Goal: Task Accomplishment & Management: Complete application form

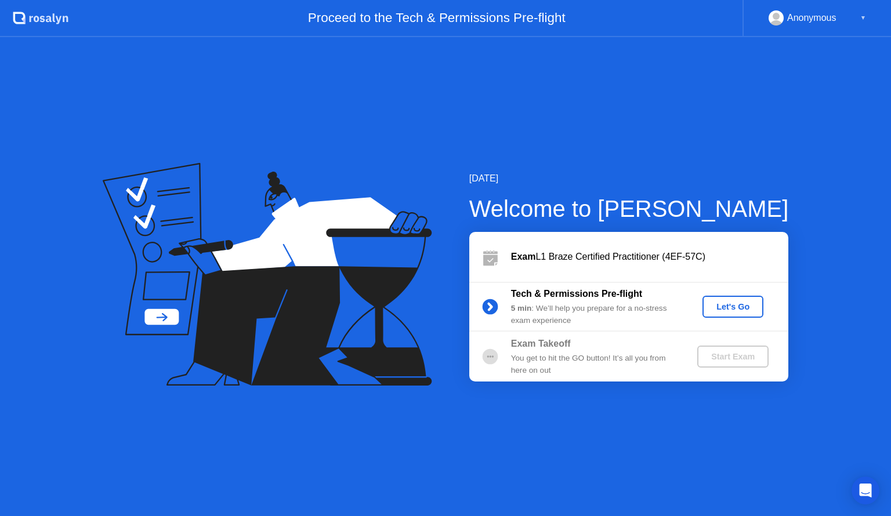
click at [734, 304] on div "Let's Go" at bounding box center [733, 306] width 52 height 9
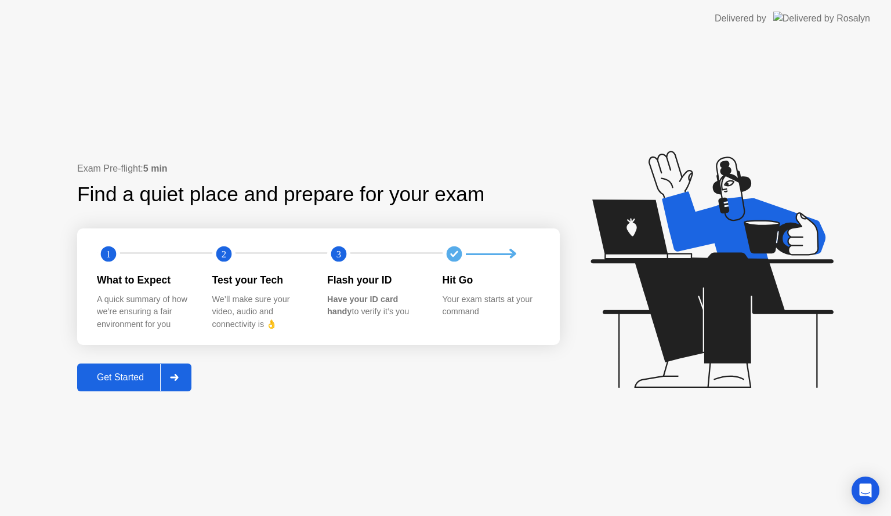
click at [182, 380] on div at bounding box center [174, 377] width 28 height 27
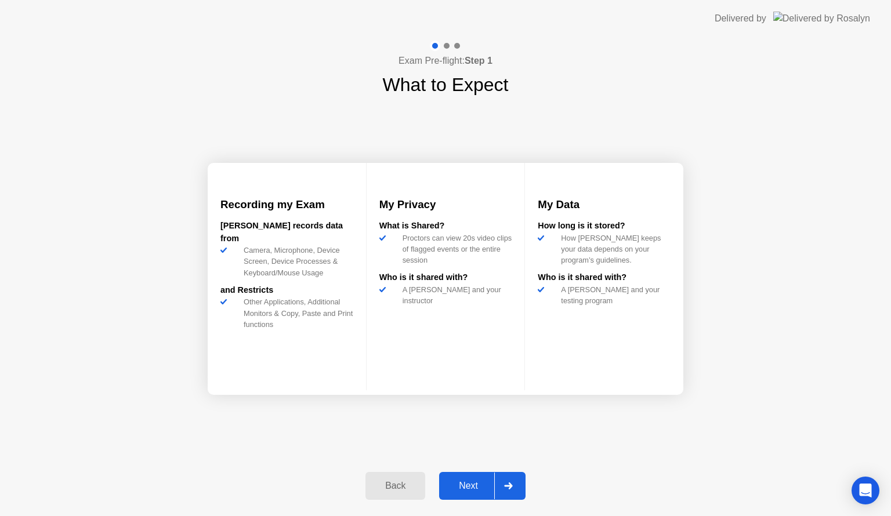
click at [463, 487] on div "Next" at bounding box center [468, 486] width 52 height 10
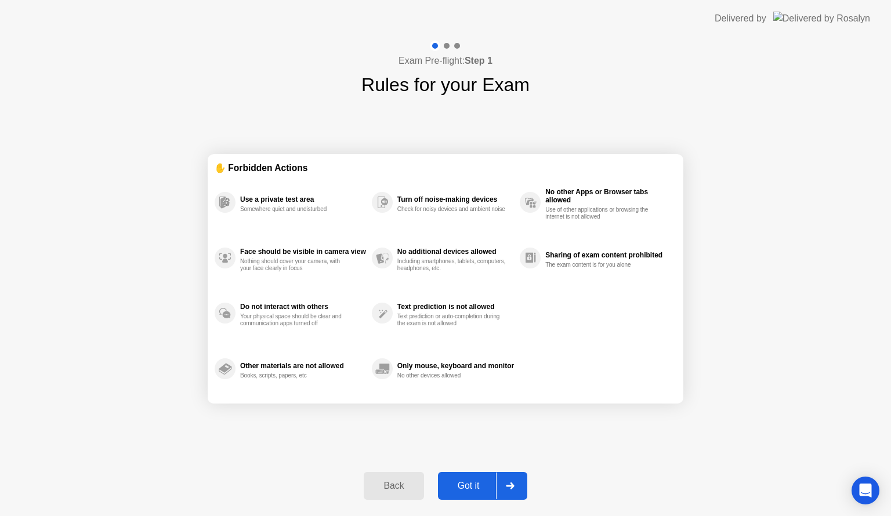
click at [469, 487] on div "Got it" at bounding box center [468, 486] width 55 height 10
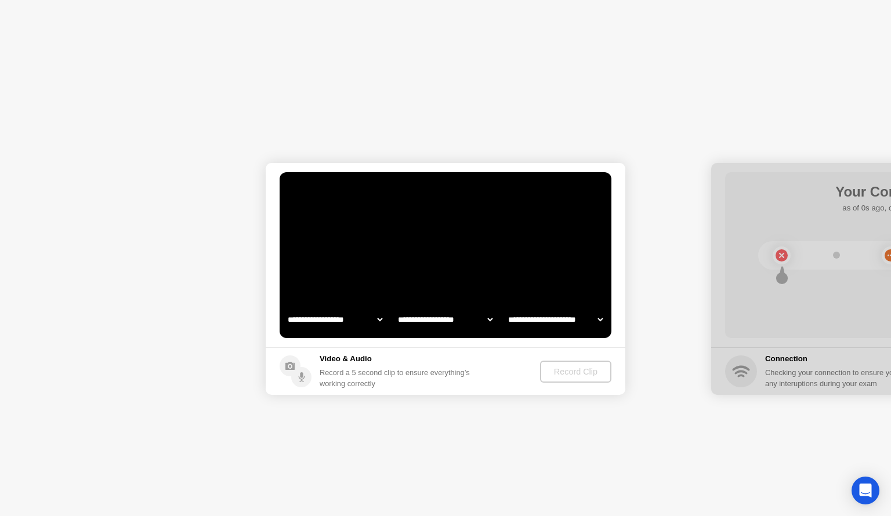
select select "**********"
select select "*******"
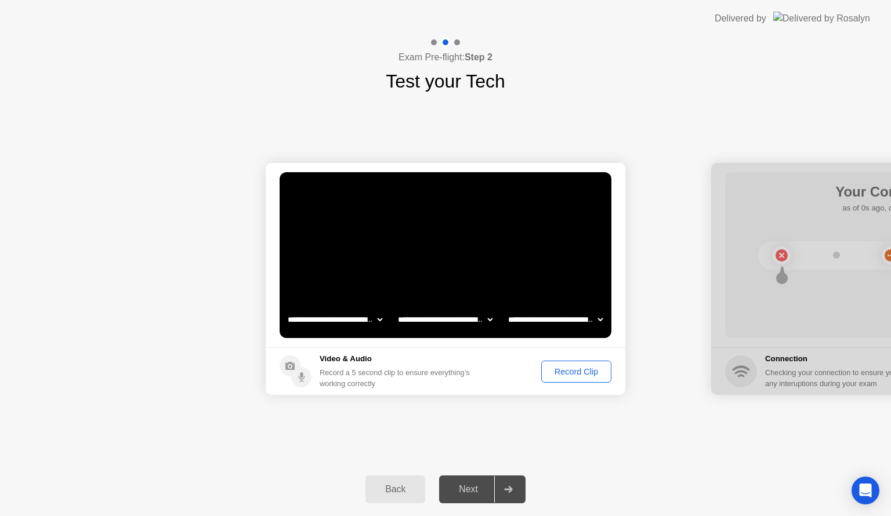
click at [535, 314] on select "**********" at bounding box center [555, 319] width 99 height 23
click at [480, 325] on select "**********" at bounding box center [445, 319] width 99 height 23
click at [540, 324] on select "**********" at bounding box center [555, 319] width 99 height 23
select select "**********"
click at [506, 308] on select "**********" at bounding box center [555, 319] width 99 height 23
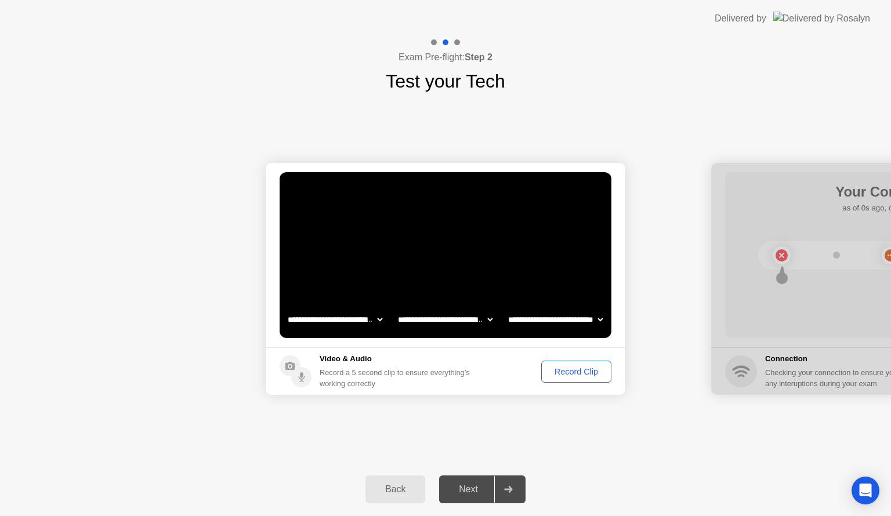
click at [592, 371] on div "Record Clip" at bounding box center [576, 371] width 62 height 9
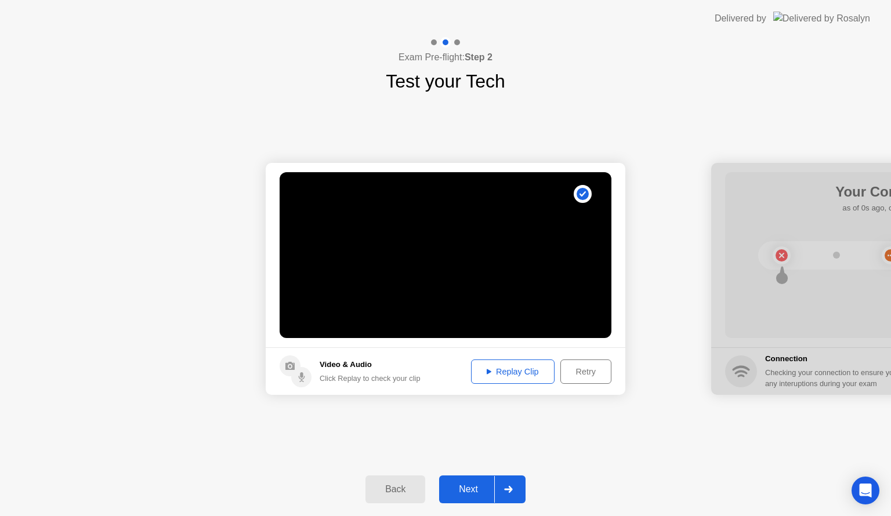
click at [496, 364] on button "Replay Clip" at bounding box center [513, 372] width 84 height 24
click at [482, 489] on div "Next" at bounding box center [468, 489] width 52 height 10
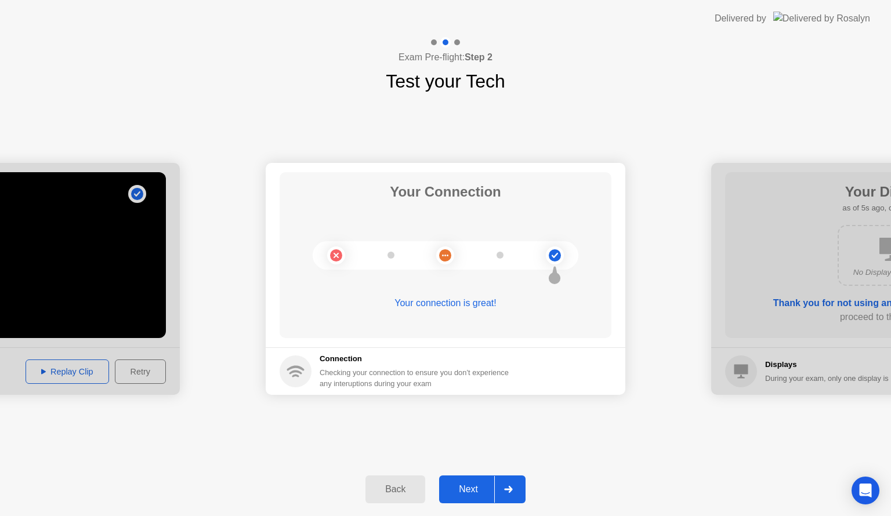
click at [761, 504] on div "**********" at bounding box center [445, 276] width 891 height 479
click at [763, 506] on div "Back Next" at bounding box center [445, 489] width 891 height 53
click at [464, 494] on div "Next" at bounding box center [468, 489] width 52 height 10
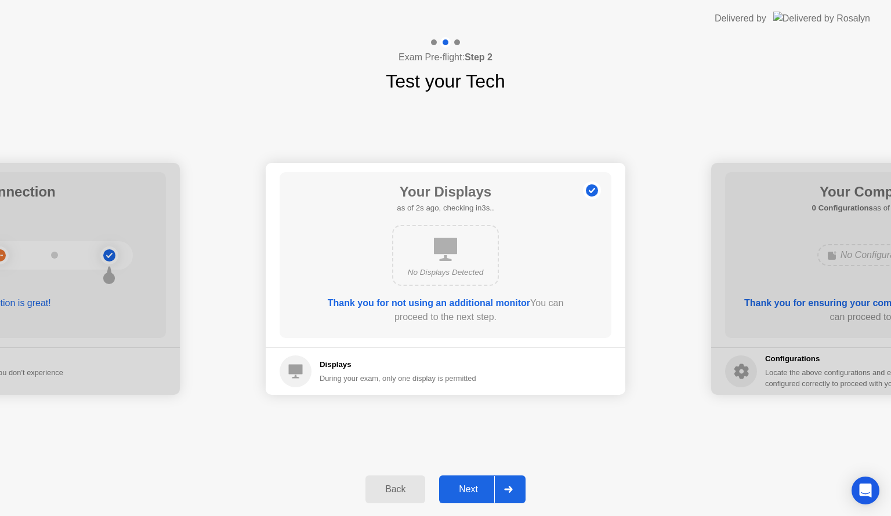
click at [475, 486] on div "Next" at bounding box center [468, 489] width 52 height 10
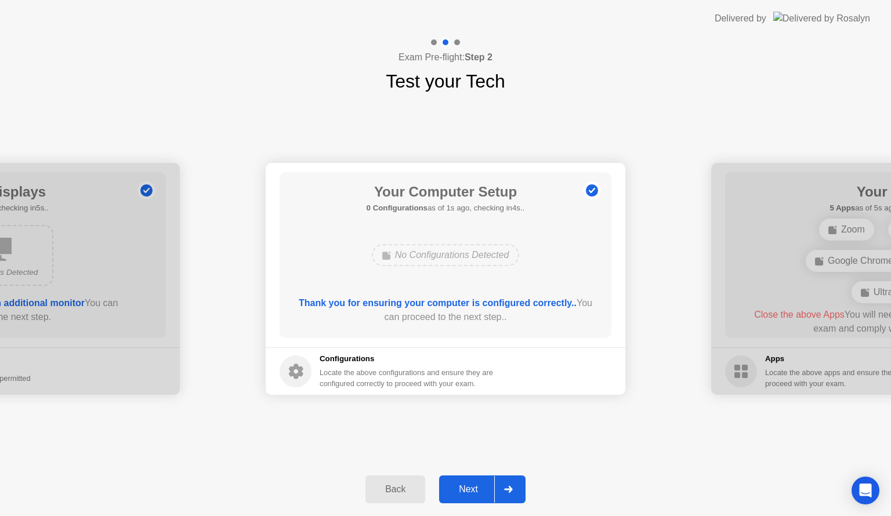
click at [475, 486] on div "Next" at bounding box center [468, 489] width 52 height 10
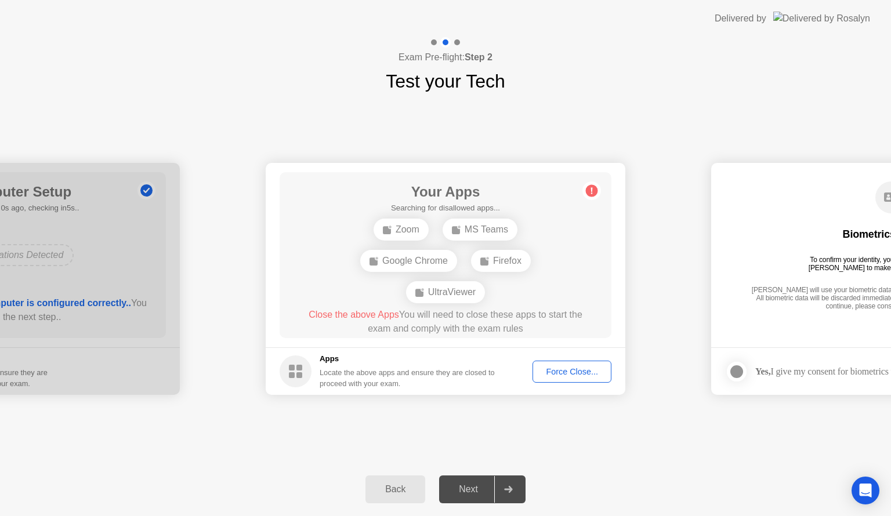
click at [540, 369] on div "Force Close..." at bounding box center [571, 371] width 71 height 9
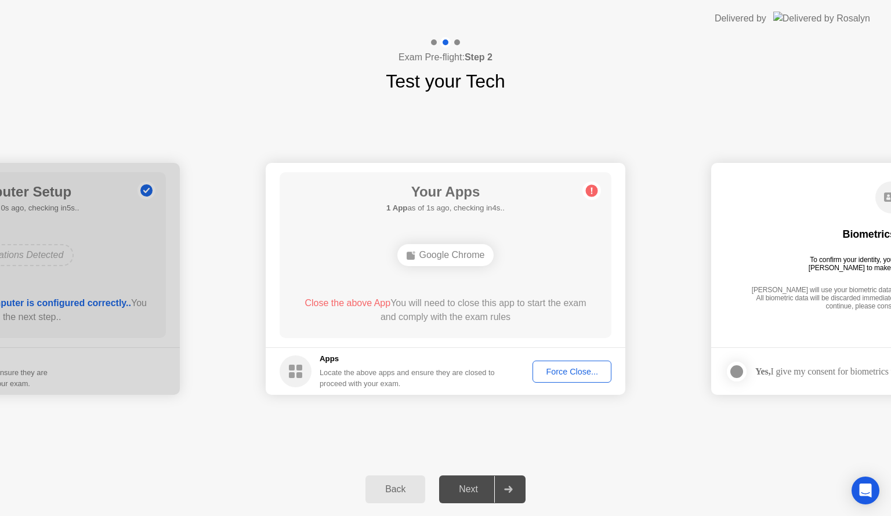
click at [547, 373] on div "Force Close..." at bounding box center [571, 371] width 71 height 9
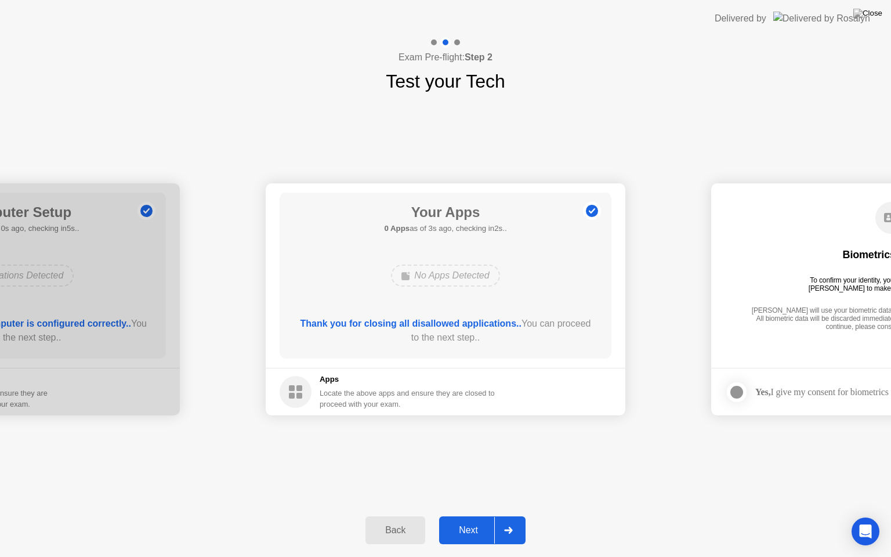
click at [455, 516] on button "Next" at bounding box center [482, 530] width 86 height 28
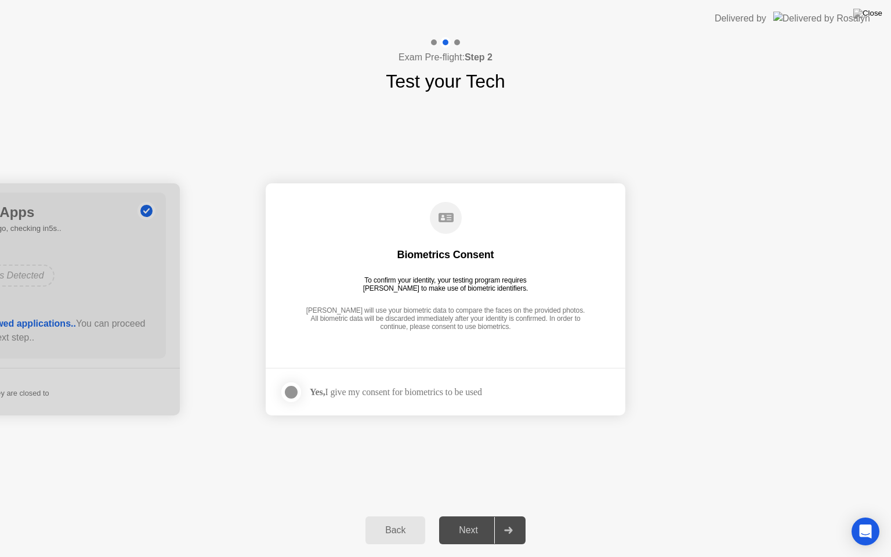
click at [288, 397] on div at bounding box center [291, 392] width 14 height 14
click at [474, 516] on div "Next" at bounding box center [468, 530] width 52 height 10
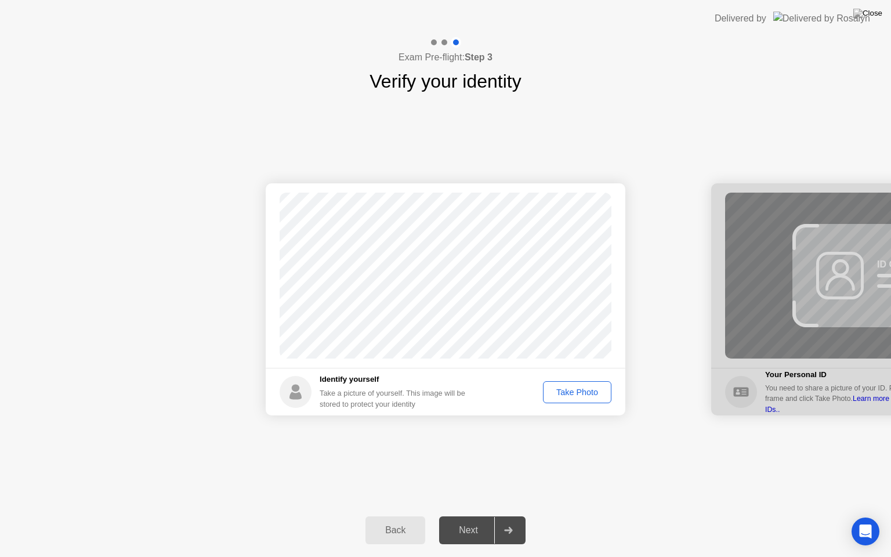
click at [586, 391] on div "Take Photo" at bounding box center [577, 391] width 60 height 9
click at [586, 391] on div "Retake" at bounding box center [584, 391] width 45 height 9
click at [586, 391] on div "Take Photo" at bounding box center [577, 391] width 60 height 9
click at [455, 516] on div "Next" at bounding box center [468, 530] width 52 height 10
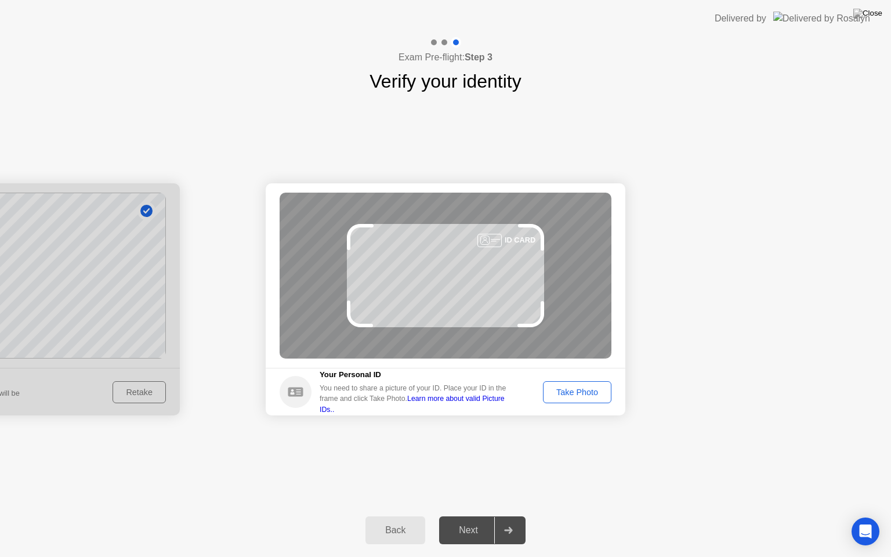
click at [556, 403] on footer "Your Personal ID You need to share a picture of your ID. Place your ID in the f…" at bounding box center [446, 392] width 360 height 48
click at [557, 401] on button "Take Photo" at bounding box center [577, 392] width 68 height 22
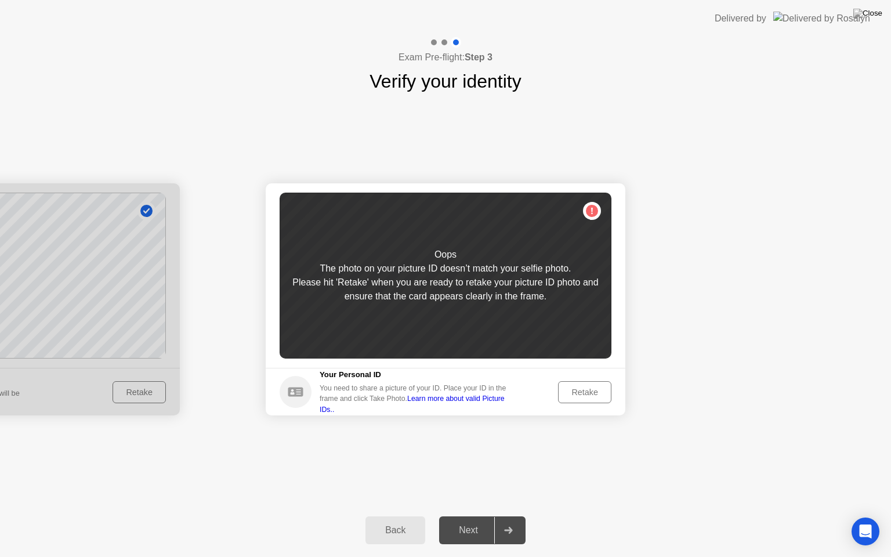
click at [572, 397] on div "Retake" at bounding box center [584, 391] width 45 height 9
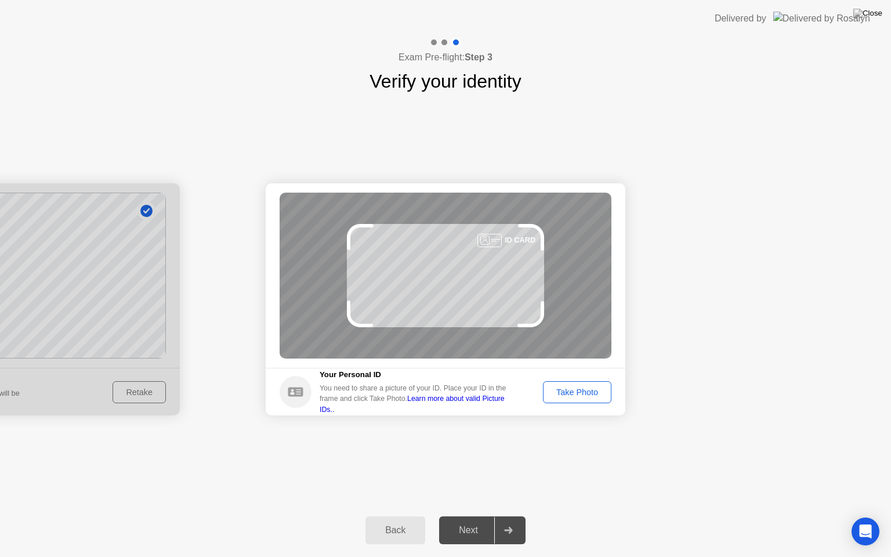
click at [572, 397] on div "Take Photo" at bounding box center [577, 391] width 60 height 9
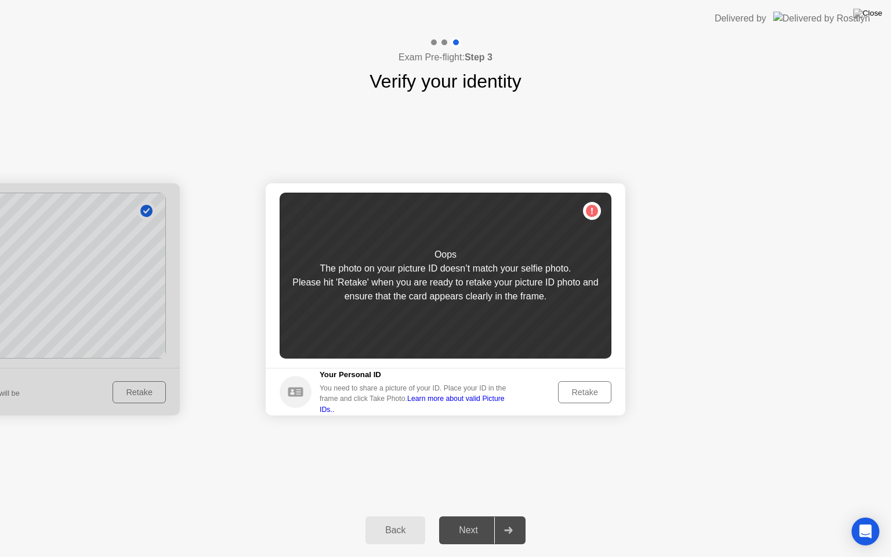
click at [390, 516] on div "Back" at bounding box center [395, 530] width 53 height 10
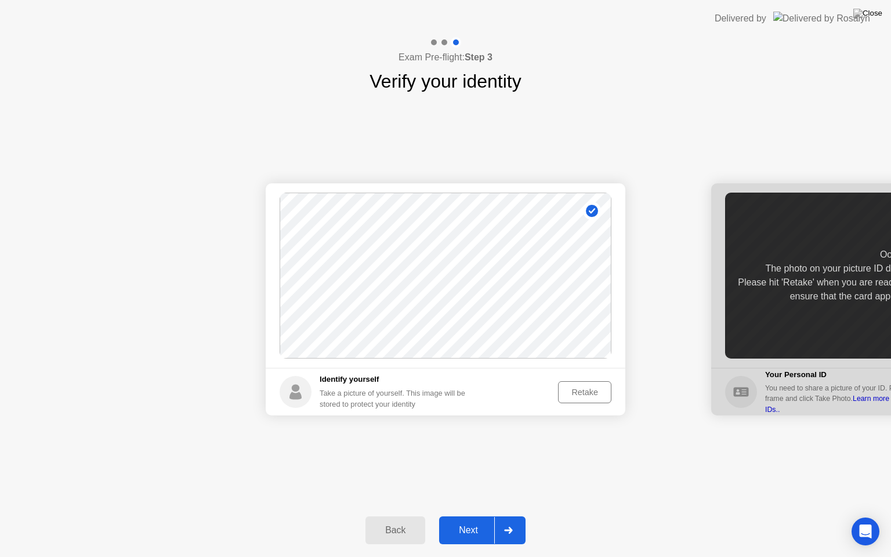
click at [594, 391] on div "Retake" at bounding box center [584, 391] width 45 height 9
click at [594, 391] on div "Take Photo" at bounding box center [577, 391] width 60 height 9
click at [467, 516] on div "Next" at bounding box center [468, 530] width 52 height 10
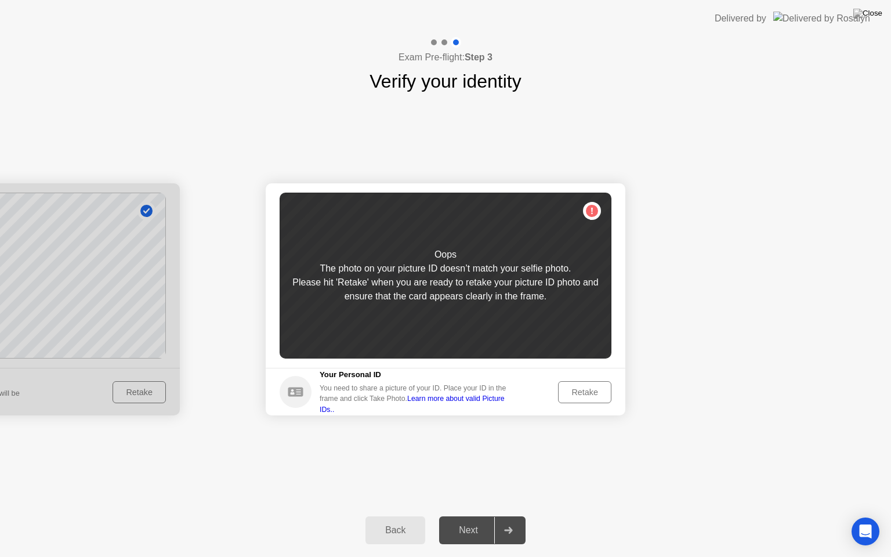
click at [577, 387] on div "Retake" at bounding box center [584, 391] width 45 height 9
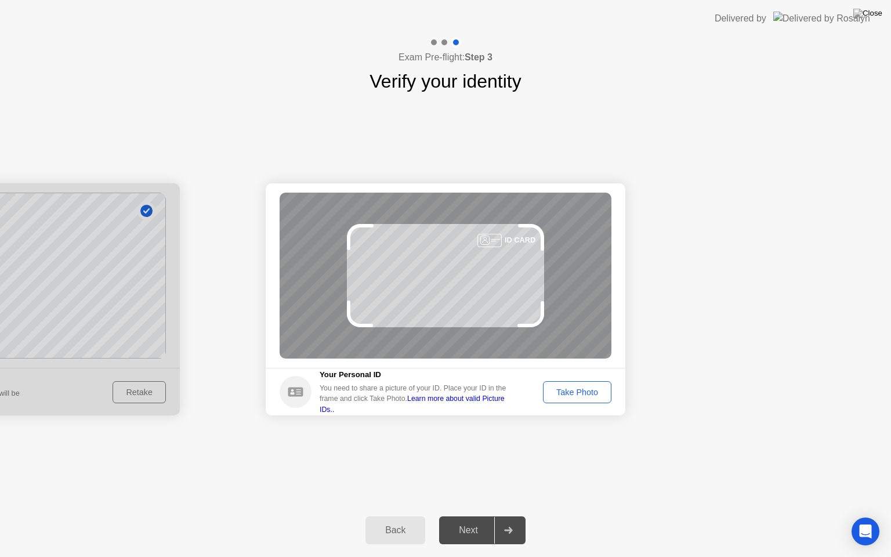
click at [489, 244] on div at bounding box center [489, 240] width 24 height 13
click at [589, 396] on div "Take Photo" at bounding box center [577, 391] width 60 height 9
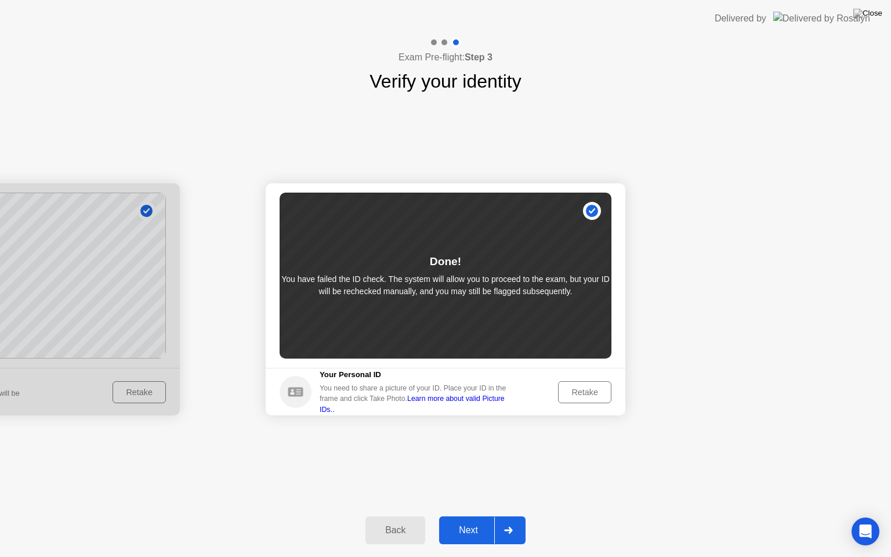
click at [474, 516] on button "Next" at bounding box center [482, 530] width 86 height 28
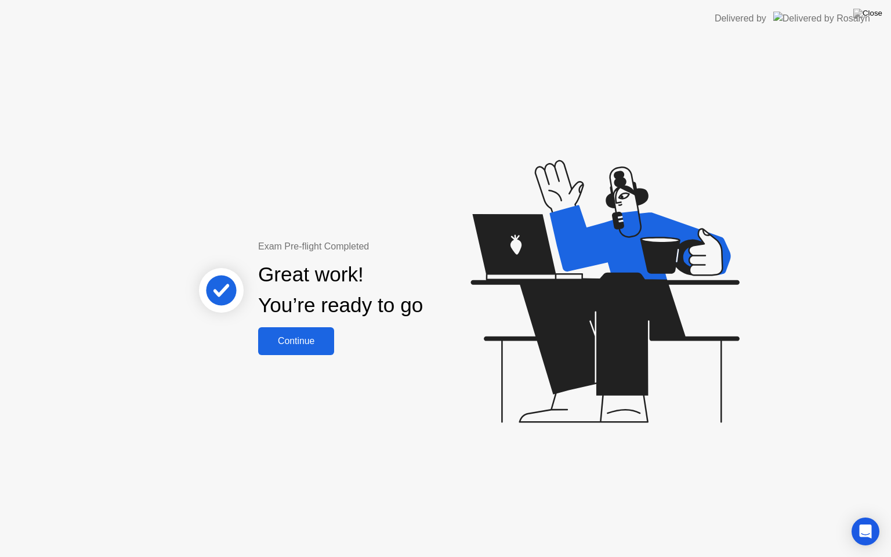
click at [300, 346] on div "Continue" at bounding box center [296, 341] width 69 height 10
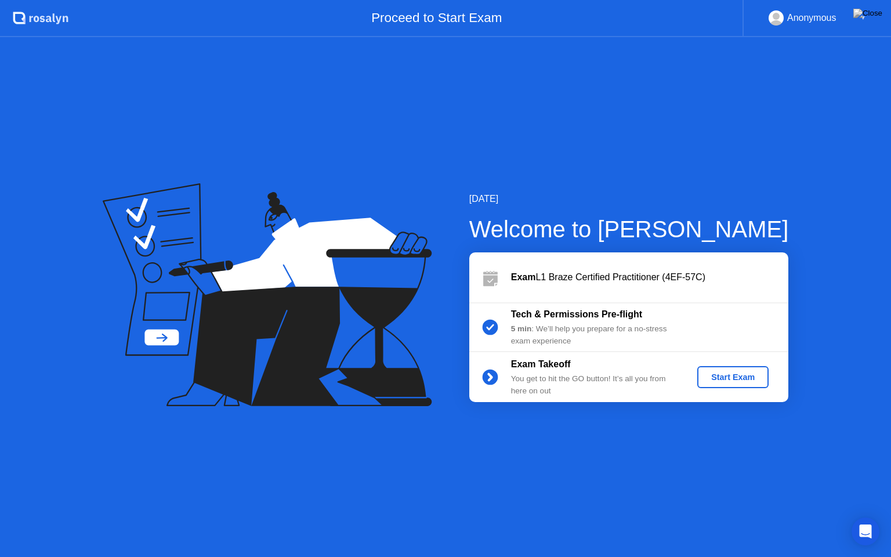
click at [667, 331] on div "5 min : We’ll help you prepare for a no-stress exam experience" at bounding box center [594, 335] width 167 height 24
click at [589, 315] on b "Tech & Permissions Pre-flight" at bounding box center [576, 314] width 131 height 10
click at [747, 382] on div "Start Exam" at bounding box center [733, 376] width 62 height 9
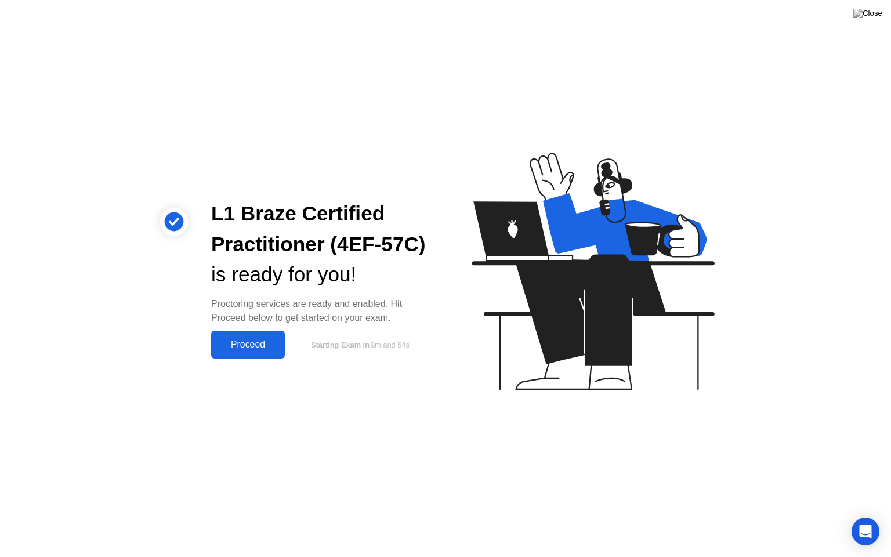
click at [234, 336] on button "Proceed" at bounding box center [248, 345] width 74 height 28
